Goal: Transaction & Acquisition: Book appointment/travel/reservation

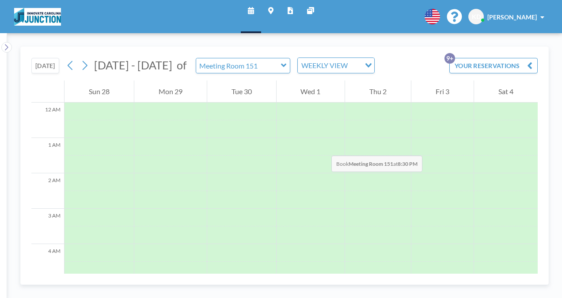
scroll to position [680, 0]
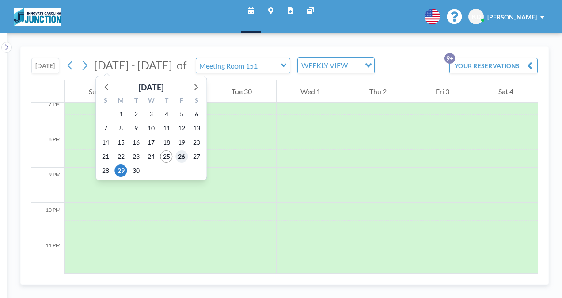
click at [178, 159] on span "26" at bounding box center [181, 156] width 12 height 12
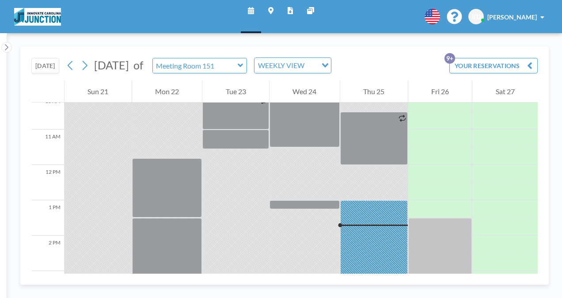
scroll to position [267, 0]
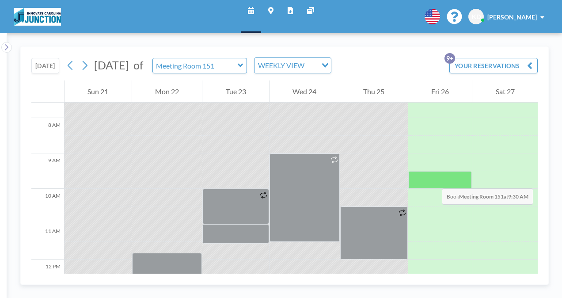
click at [433, 180] on div at bounding box center [440, 180] width 64 height 18
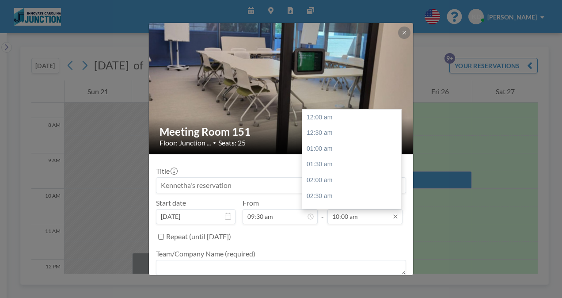
scroll to position [315, 0]
click at [326, 164] on div "11:30 am" at bounding box center [353, 164] width 103 height 16
type input "11:30 am"
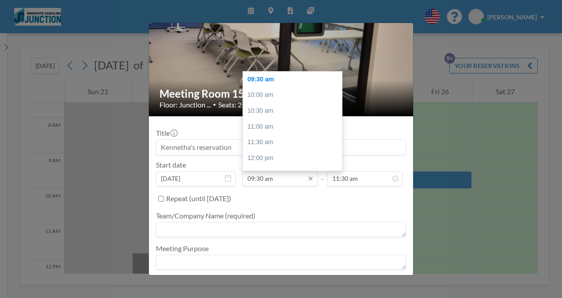
scroll to position [38, 0]
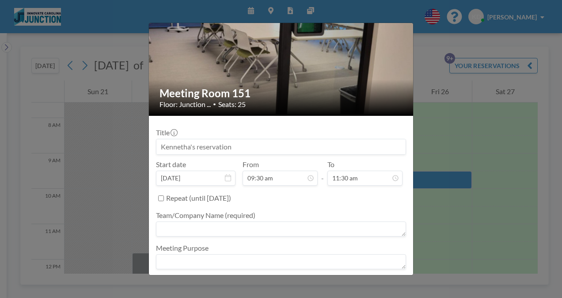
click at [214, 256] on textarea at bounding box center [281, 261] width 250 height 15
click at [198, 226] on textarea at bounding box center [281, 228] width 250 height 15
type textarea "Innovate Carolina"
click at [193, 261] on textarea at bounding box center [281, 261] width 250 height 15
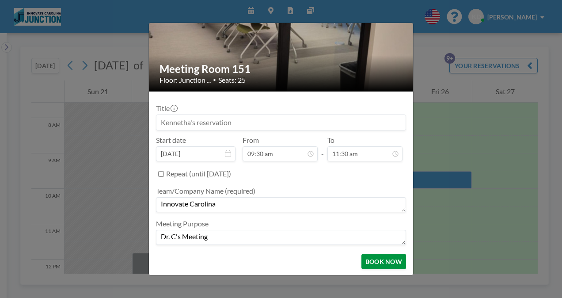
type textarea "Dr. C's Meeting"
click at [384, 262] on button "BOOK NOW" at bounding box center [383, 261] width 45 height 15
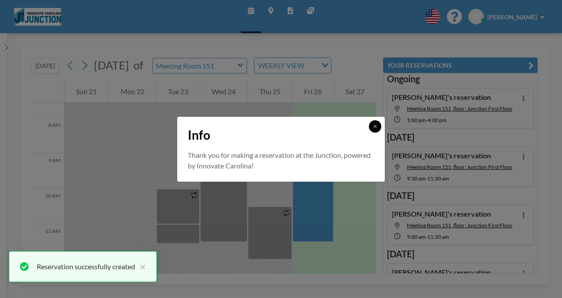
click at [376, 125] on icon at bounding box center [374, 126] width 5 height 5
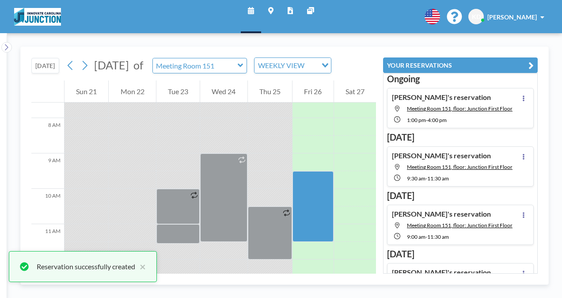
click at [530, 66] on icon "button" at bounding box center [530, 65] width 5 height 11
